Goal: Transaction & Acquisition: Purchase product/service

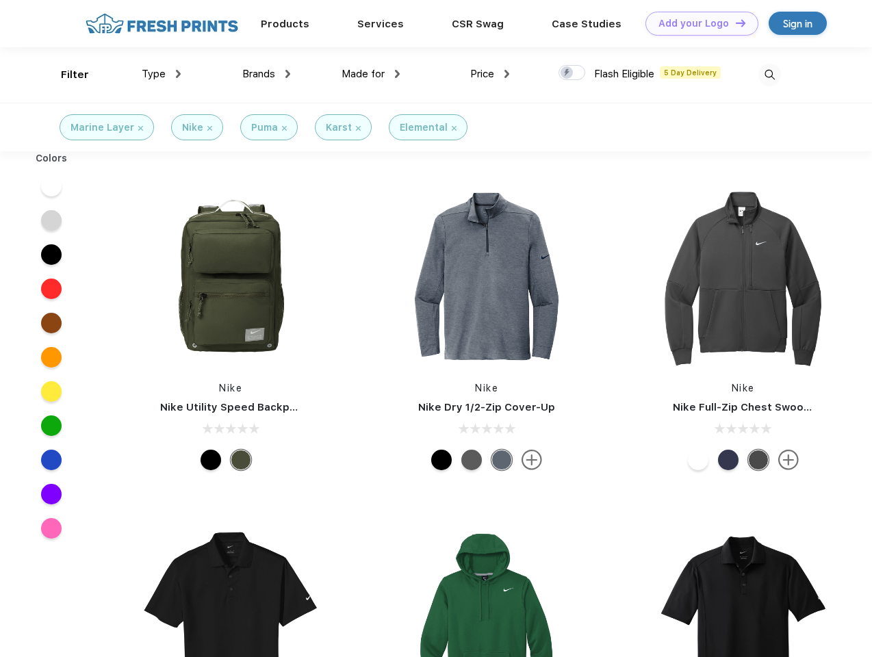
click at [697, 23] on link "Add your Logo Design Tool" at bounding box center [702, 24] width 113 height 24
click at [0, 0] on div "Design Tool" at bounding box center [0, 0] width 0 height 0
click at [735, 23] on link "Add your Logo Design Tool" at bounding box center [702, 24] width 113 height 24
click at [66, 75] on div "Filter" at bounding box center [75, 75] width 28 height 16
click at [162, 74] on span "Type" at bounding box center [154, 74] width 24 height 12
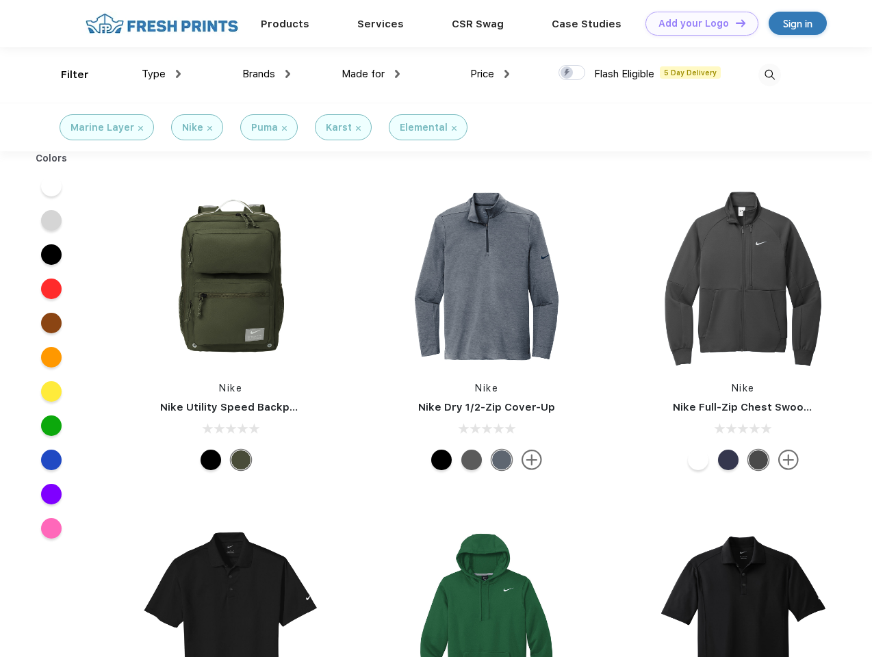
click at [266, 74] on span "Brands" at bounding box center [258, 74] width 33 height 12
click at [371, 74] on span "Made for" at bounding box center [363, 74] width 43 height 12
click at [490, 74] on span "Price" at bounding box center [482, 74] width 24 height 12
click at [572, 73] on div at bounding box center [572, 72] width 27 height 15
click at [568, 73] on input "checkbox" at bounding box center [563, 68] width 9 height 9
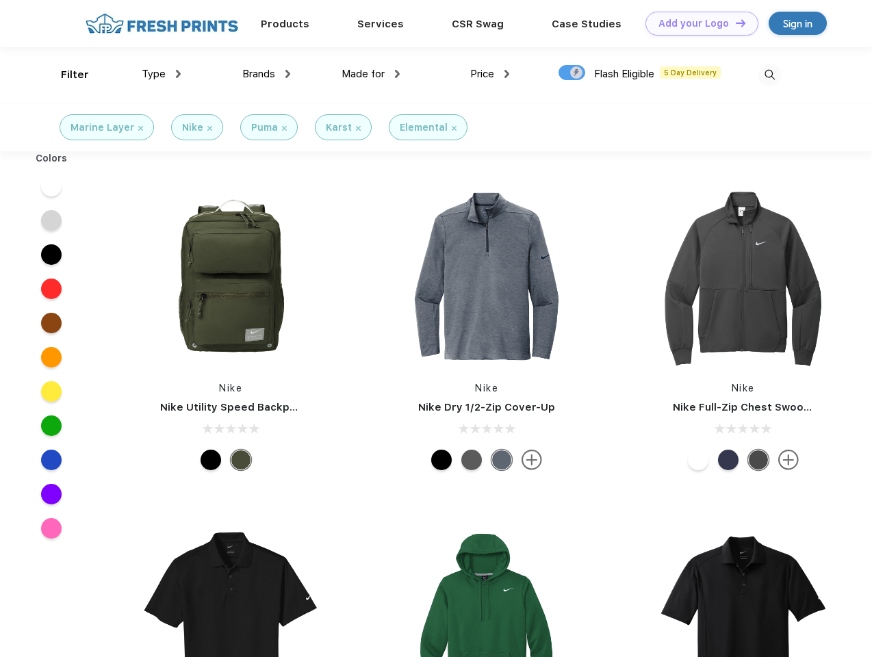
click at [770, 75] on img at bounding box center [770, 75] width 23 height 23
